Goal: Task Accomplishment & Management: Use online tool/utility

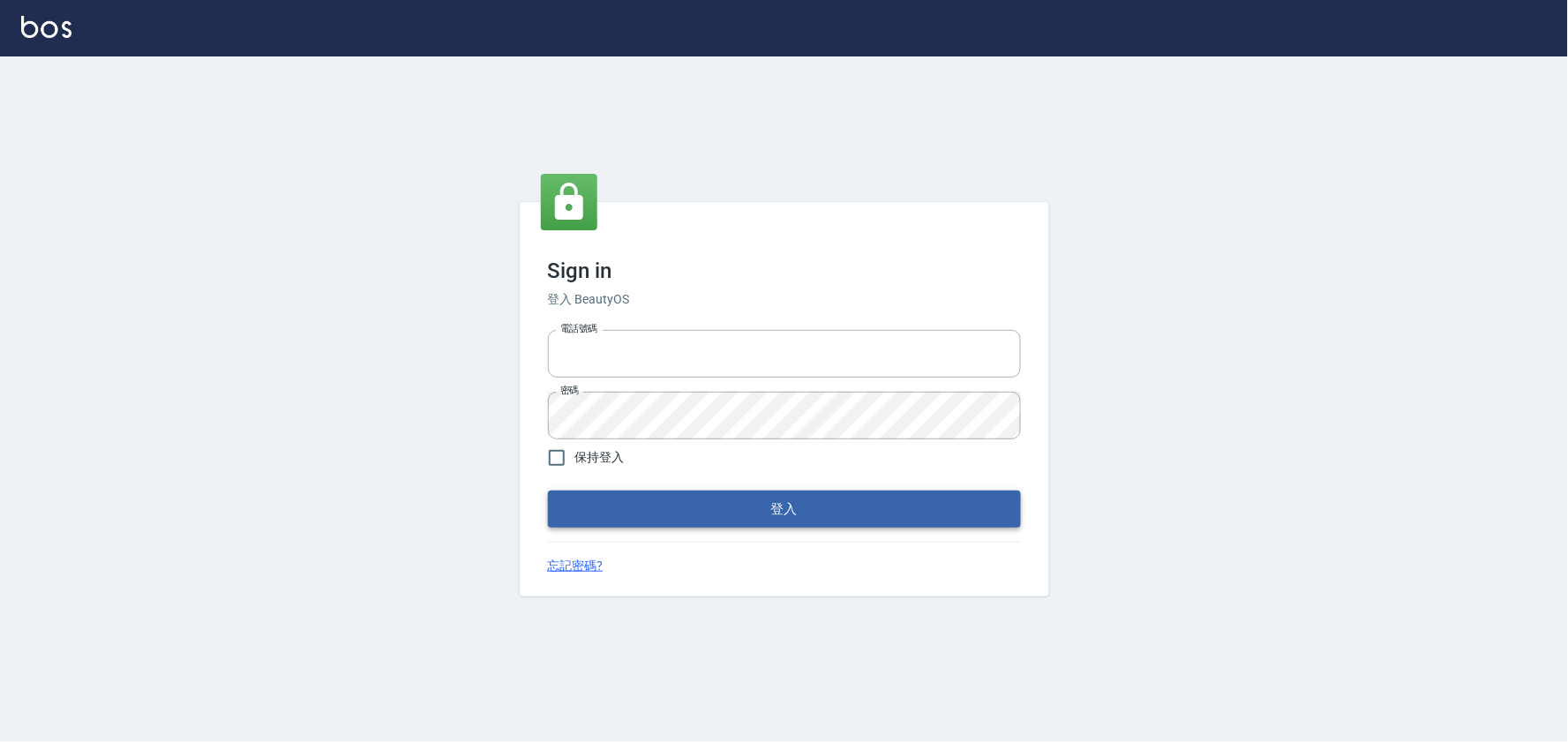
type input "032805930"
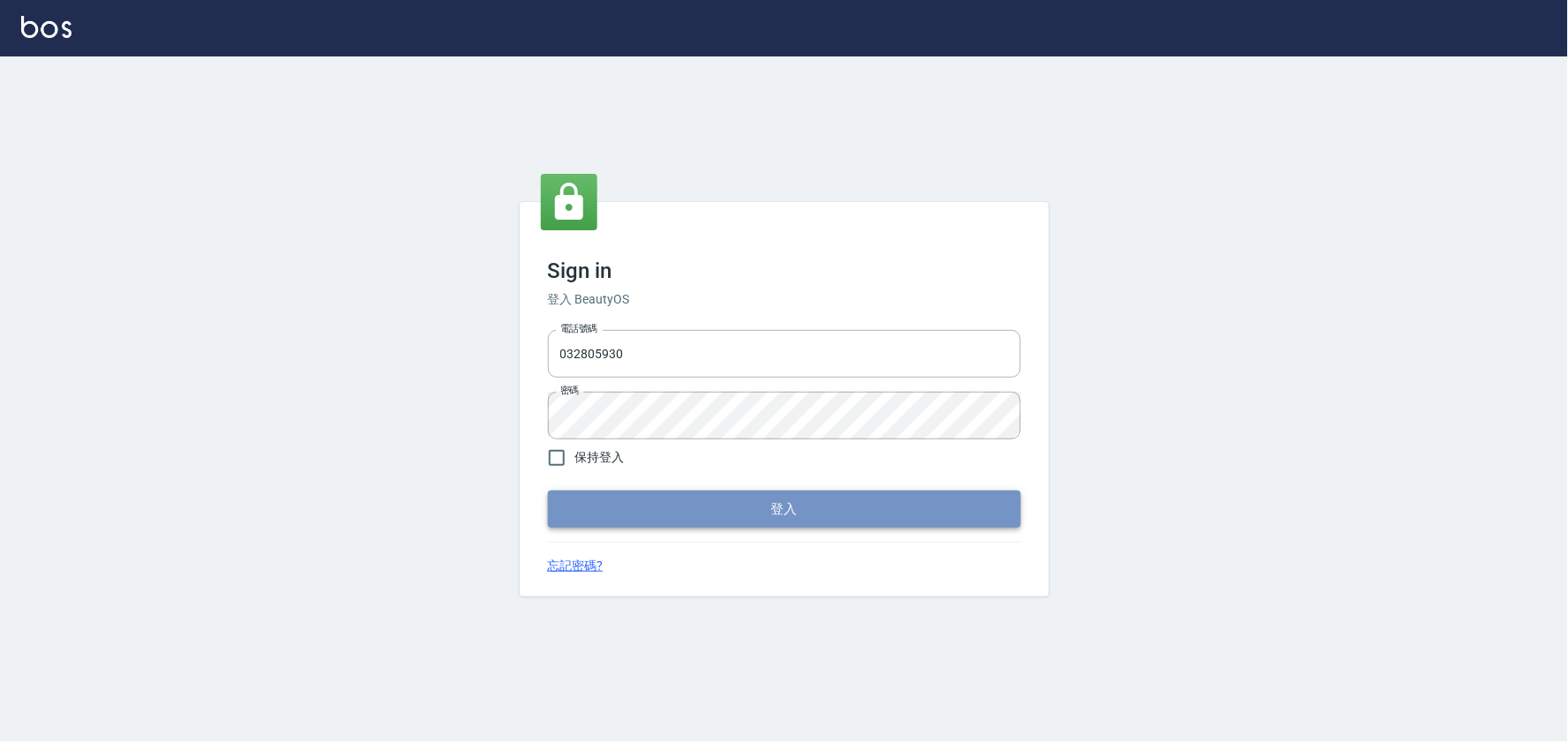
click at [778, 517] on button "登入" at bounding box center [784, 509] width 473 height 37
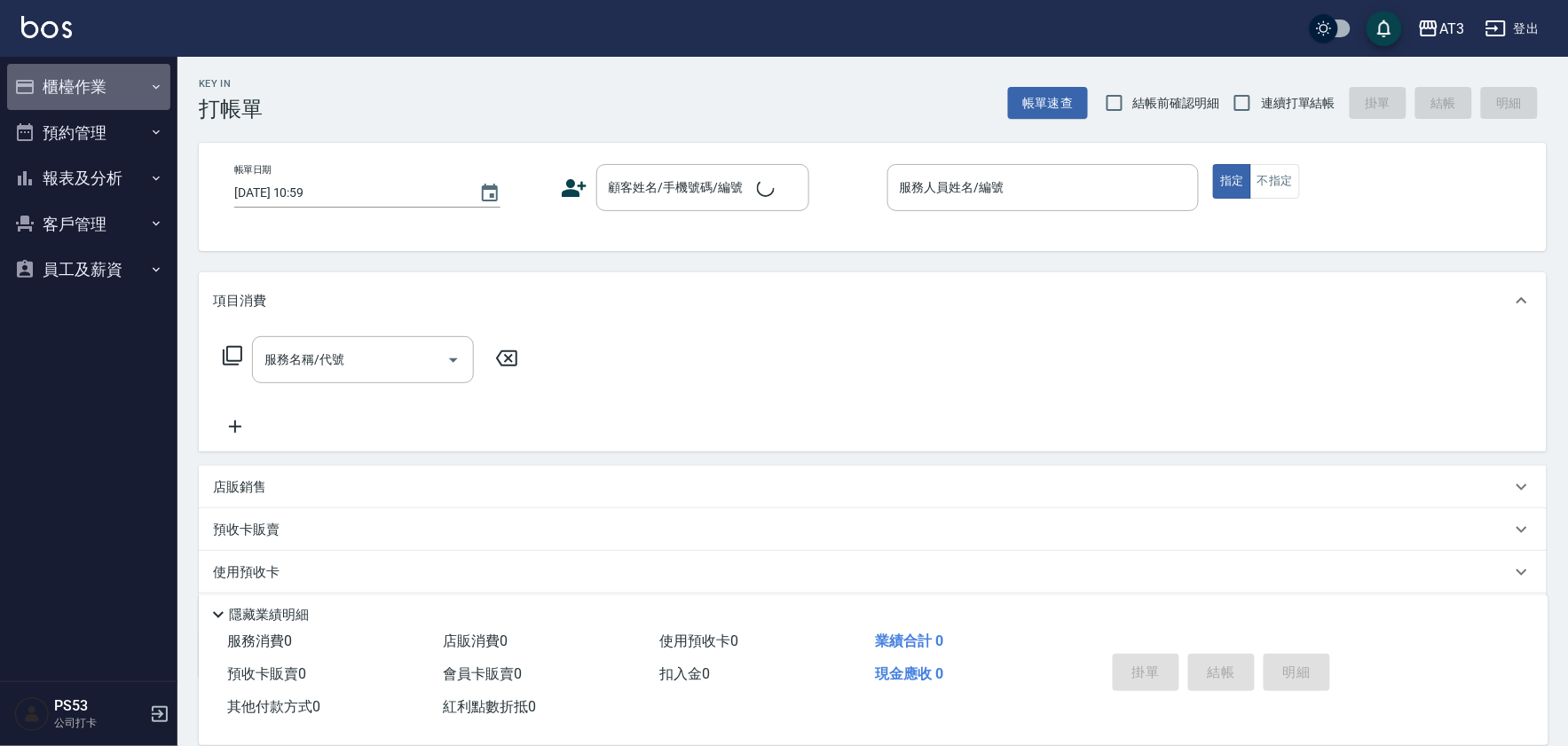
click at [33, 96] on icon "button" at bounding box center [24, 86] width 21 height 21
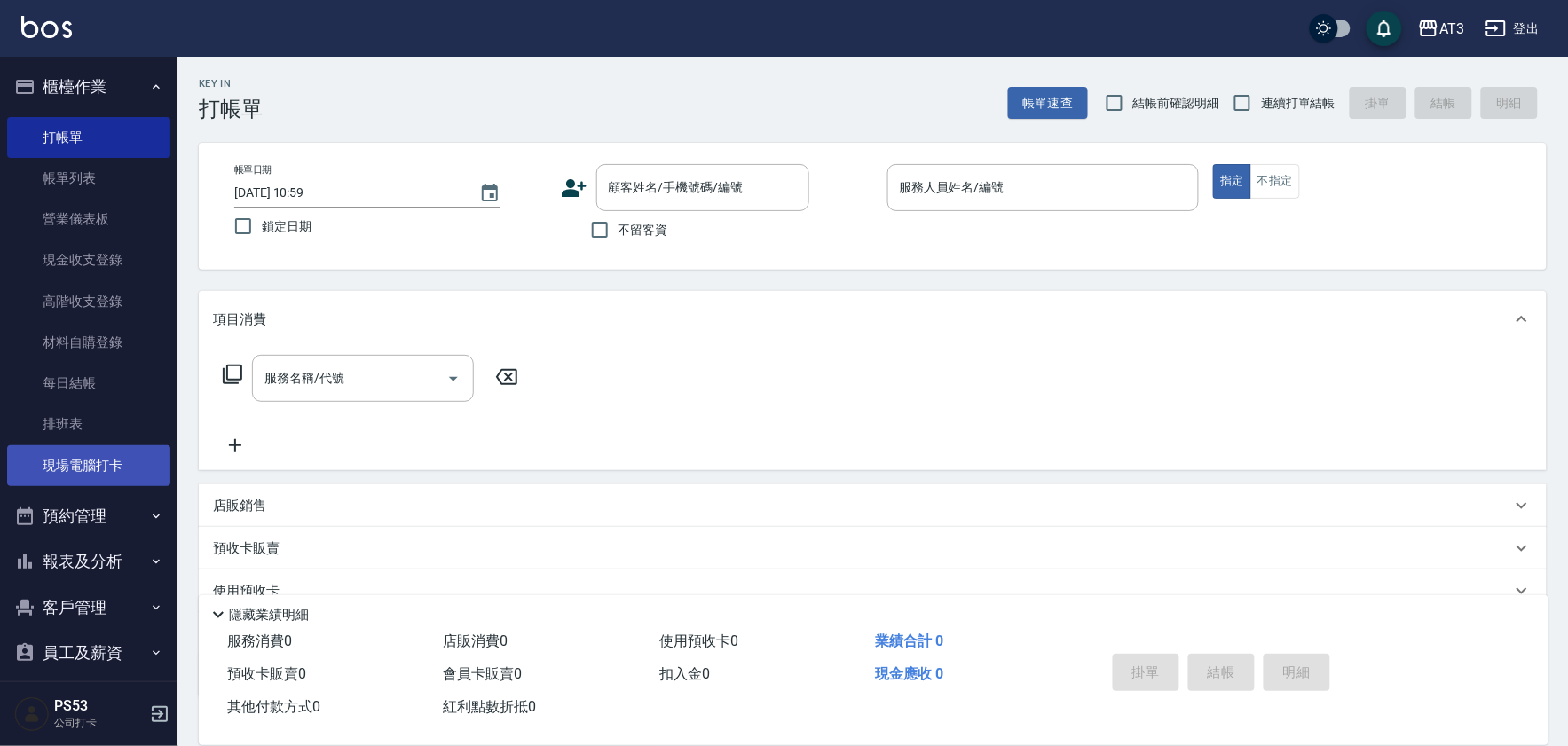
click at [85, 465] on link "現場電腦打卡" at bounding box center [89, 466] width 163 height 41
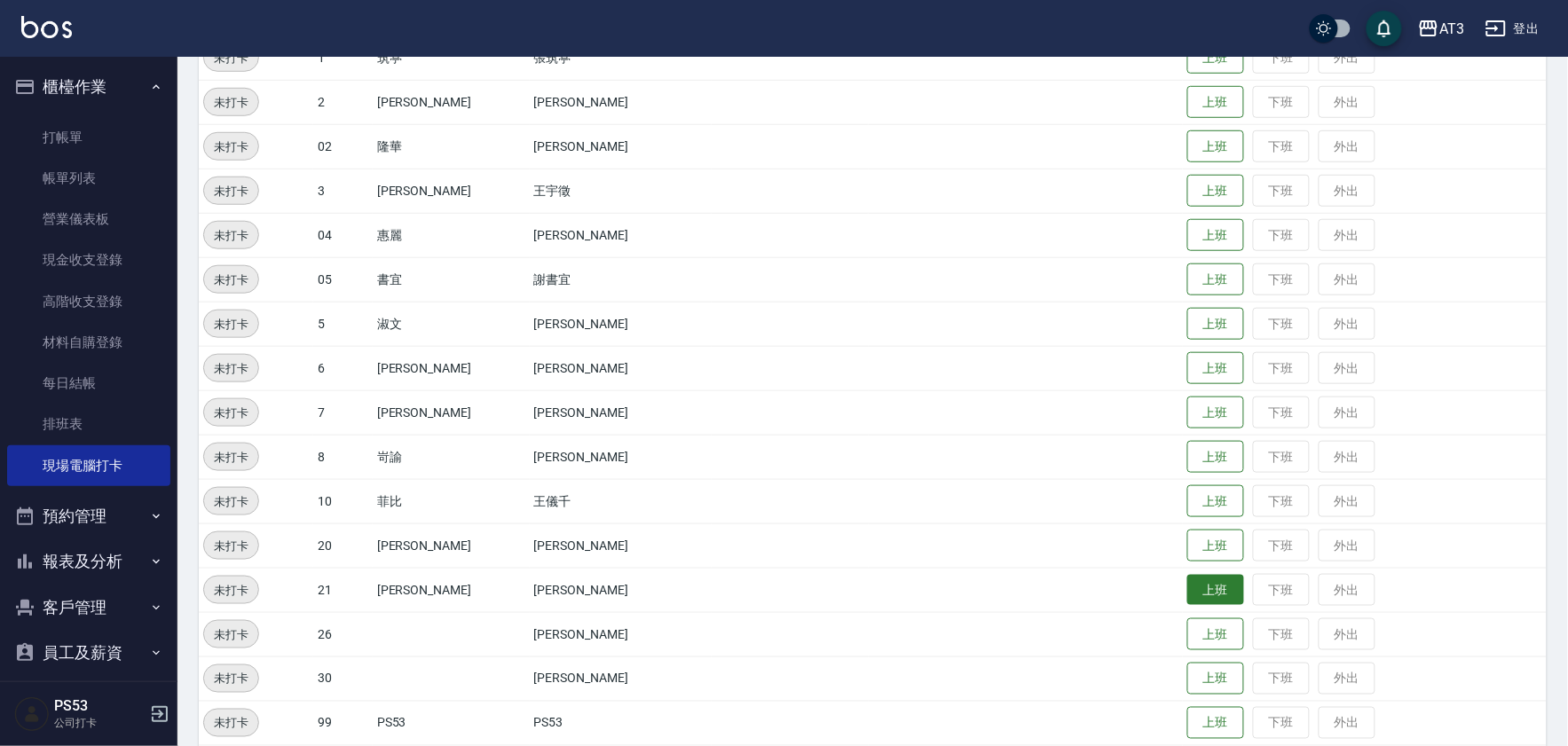
scroll to position [492, 0]
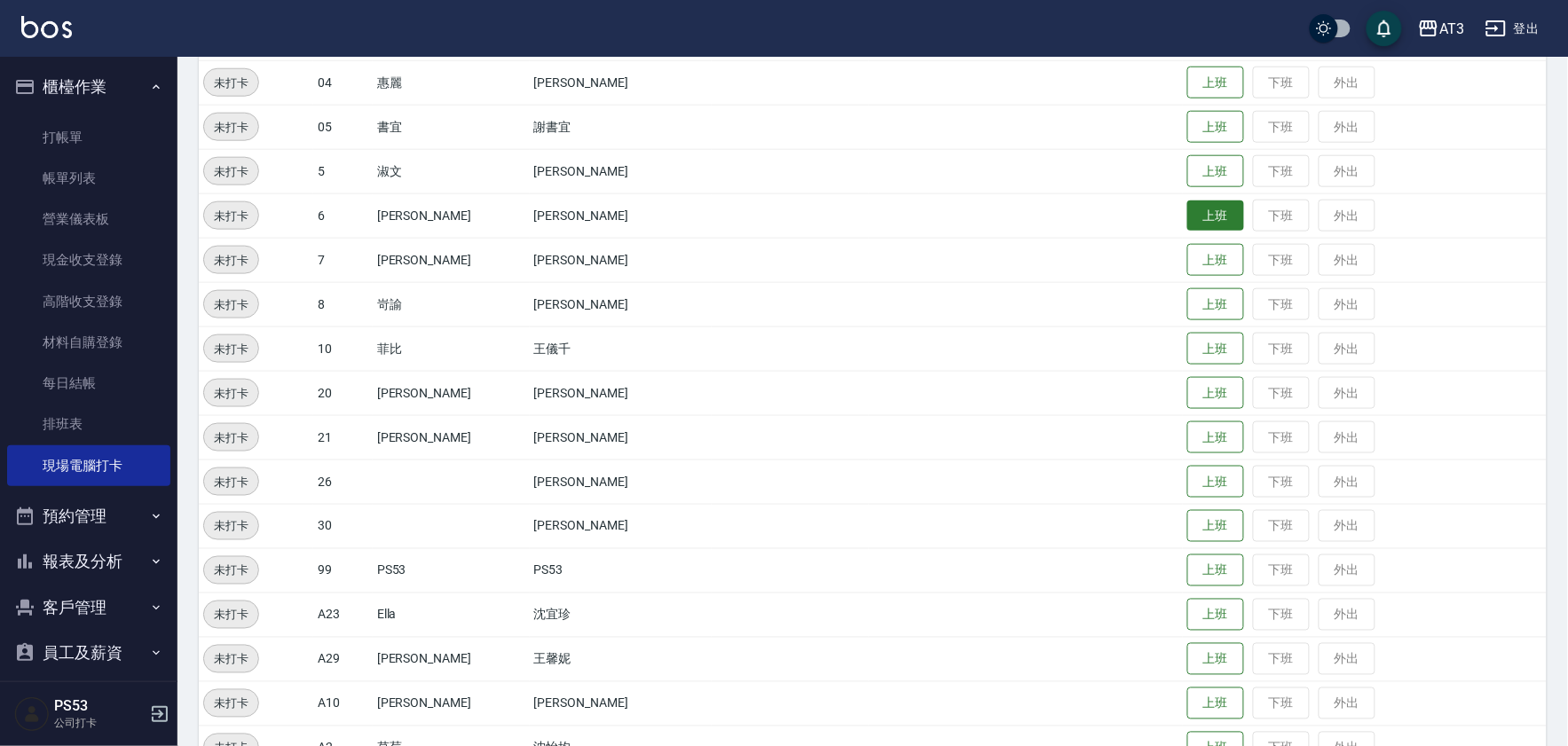
click at [1187, 215] on button "上班" at bounding box center [1215, 216] width 57 height 31
click at [1200, 168] on button "上班" at bounding box center [1215, 172] width 57 height 31
